Goal: Entertainment & Leisure: Browse casually

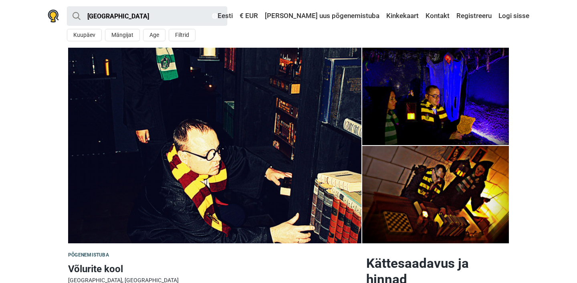
click at [26, 143] on section "1 2 3" at bounding box center [288, 145] width 577 height 195
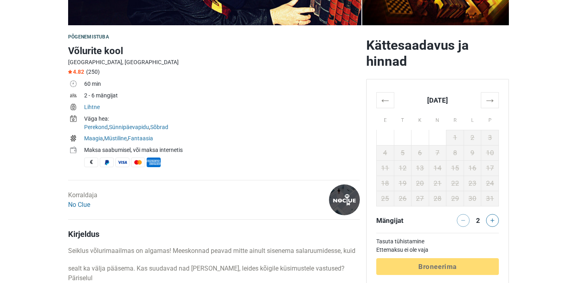
scroll to position [219, 0]
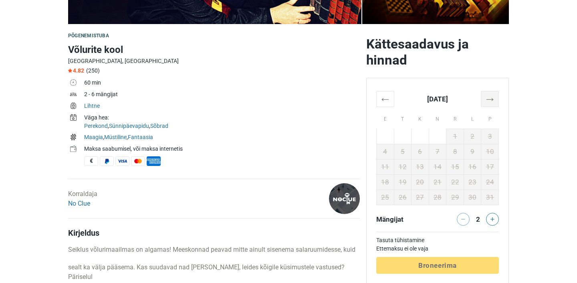
click at [492, 99] on th "→" at bounding box center [490, 99] width 18 height 16
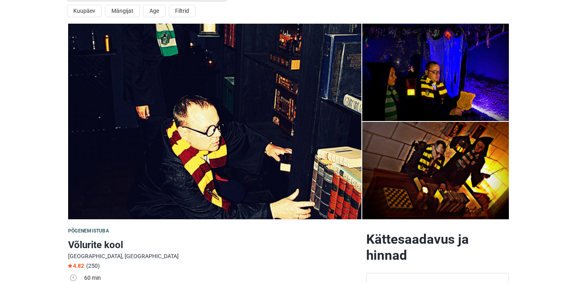
scroll to position [0, 0]
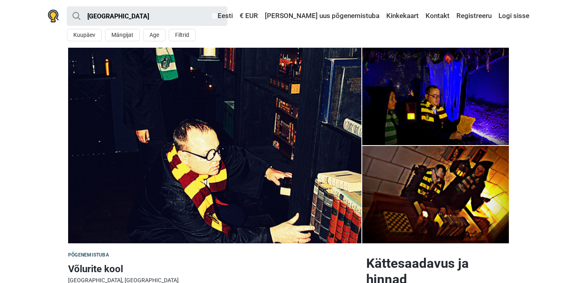
click at [273, 190] on img at bounding box center [214, 145] width 293 height 195
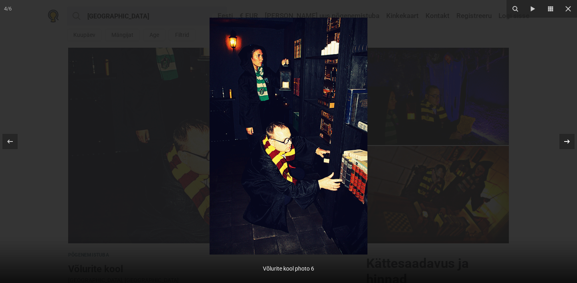
click at [565, 141] on icon at bounding box center [567, 142] width 10 height 10
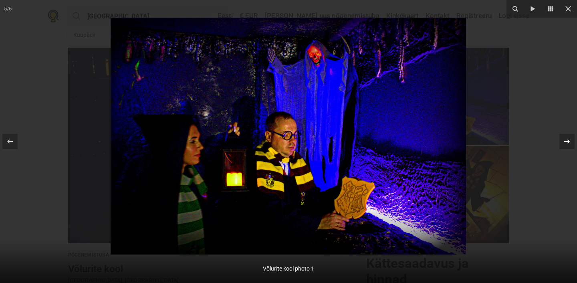
click at [565, 139] on icon at bounding box center [567, 142] width 10 height 10
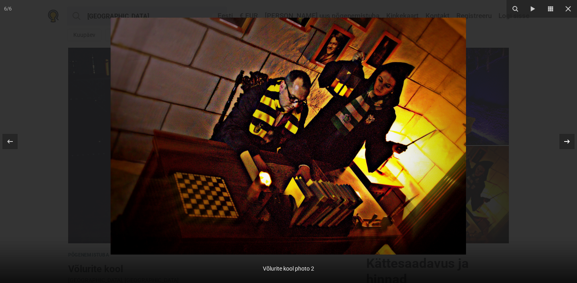
click at [565, 140] on icon at bounding box center [567, 142] width 10 height 10
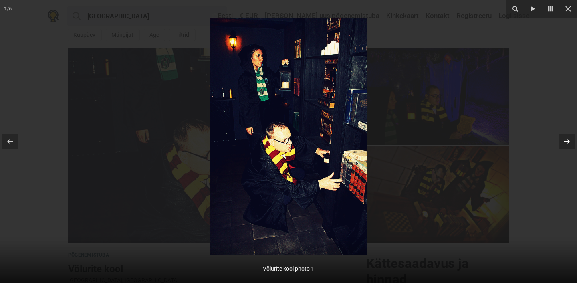
click at [565, 140] on icon at bounding box center [567, 142] width 10 height 10
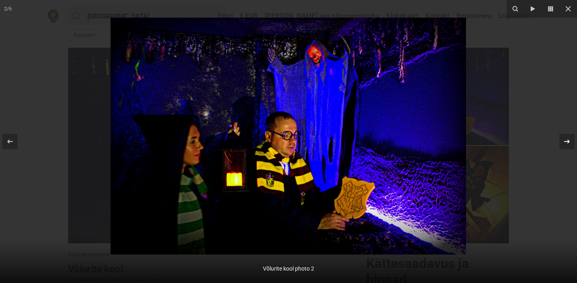
click at [565, 140] on icon at bounding box center [567, 142] width 10 height 10
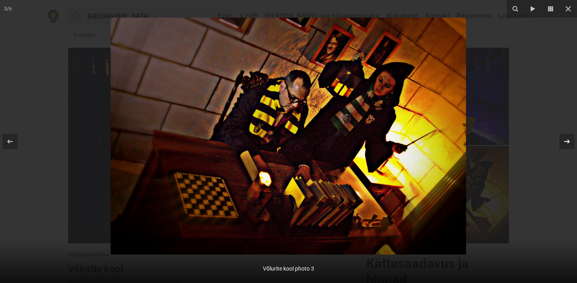
click at [565, 140] on icon at bounding box center [567, 142] width 10 height 10
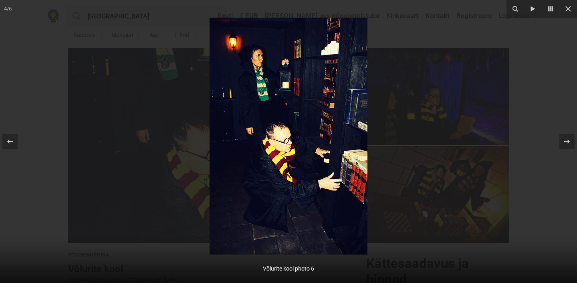
click at [540, 99] on div at bounding box center [288, 141] width 577 height 283
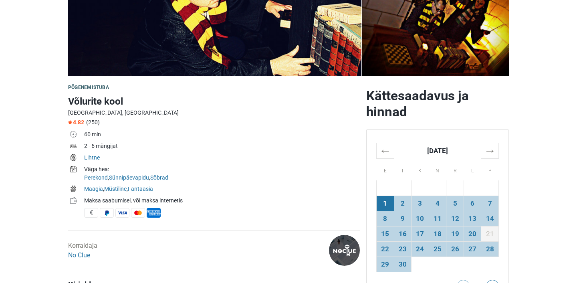
scroll to position [226, 0]
